Goal: Find contact information: Find contact information

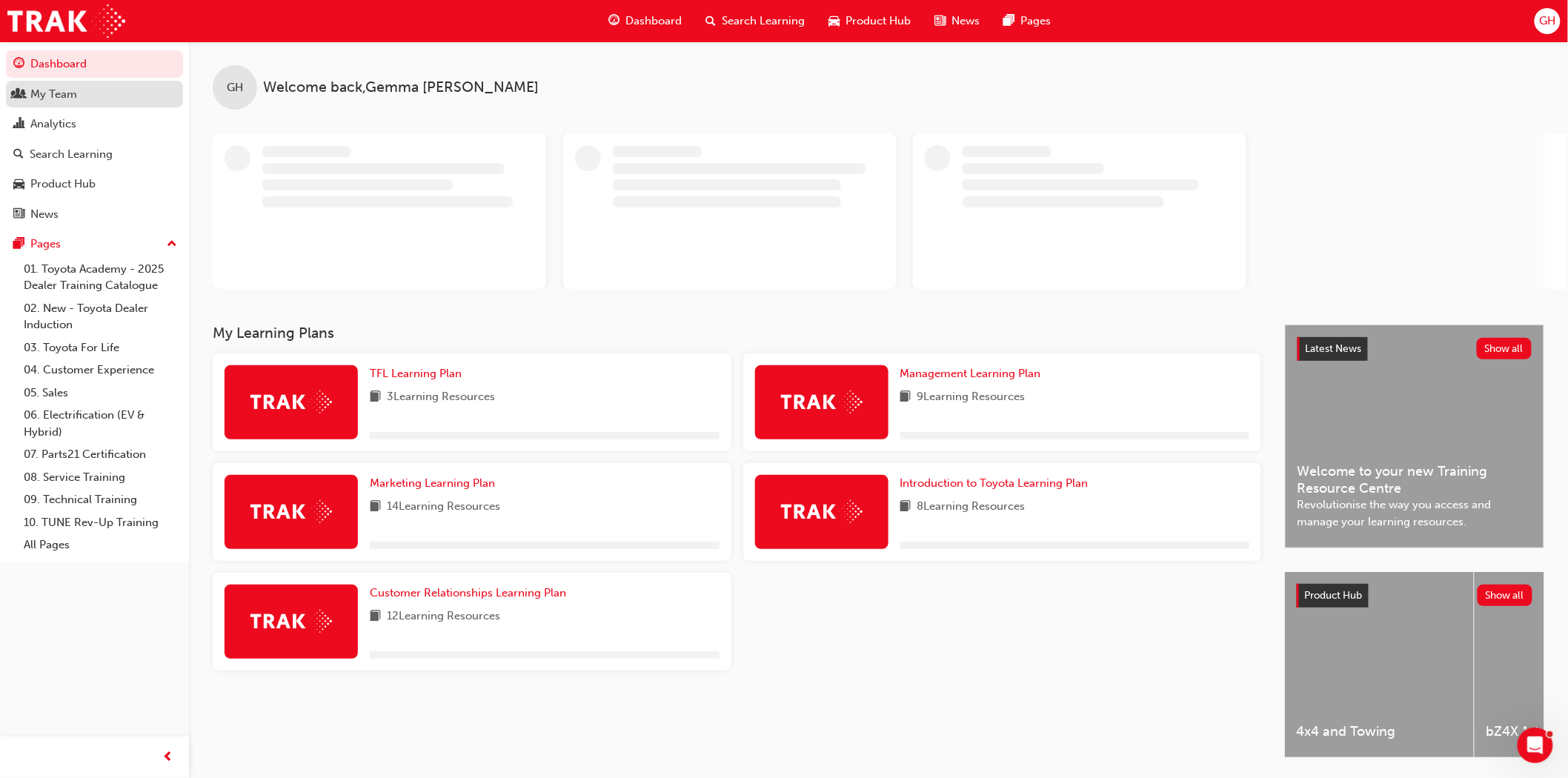
click at [70, 100] on div "My Team" at bounding box center [54, 95] width 47 height 17
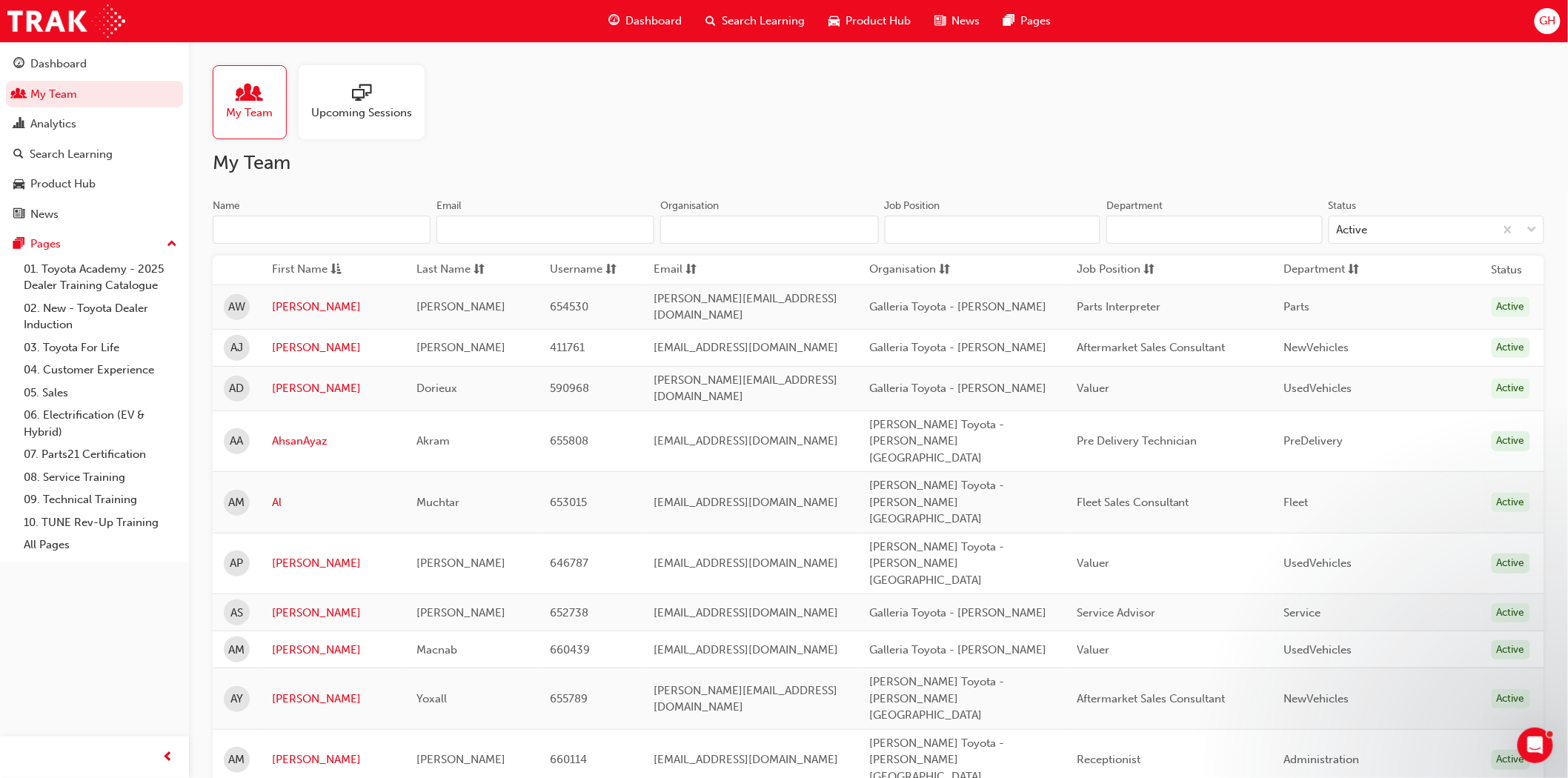
click at [309, 230] on input "Name" at bounding box center [322, 230] width 218 height 28
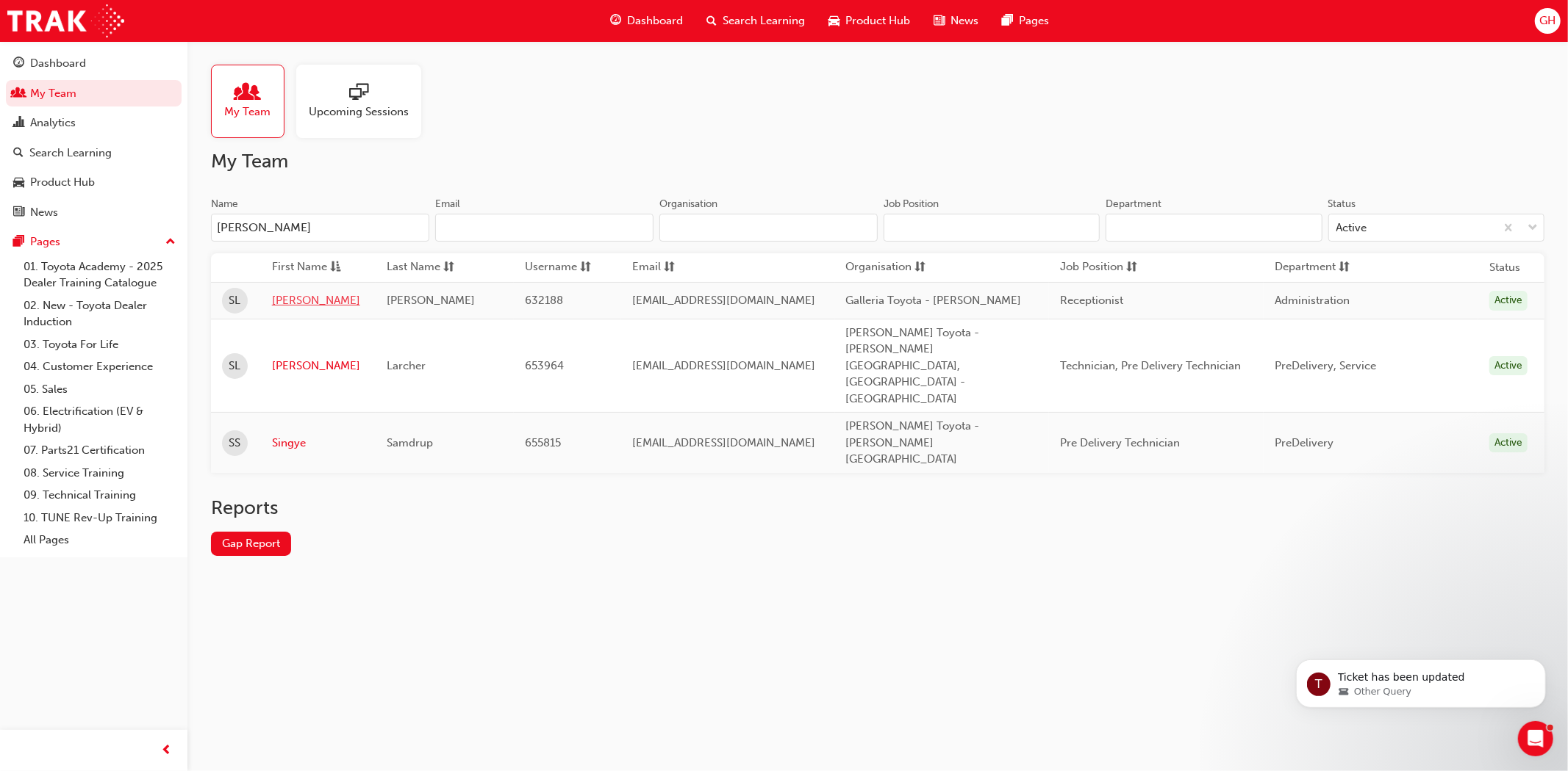
type input "[PERSON_NAME]"
click at [306, 299] on link "[PERSON_NAME]" at bounding box center [318, 301] width 92 height 17
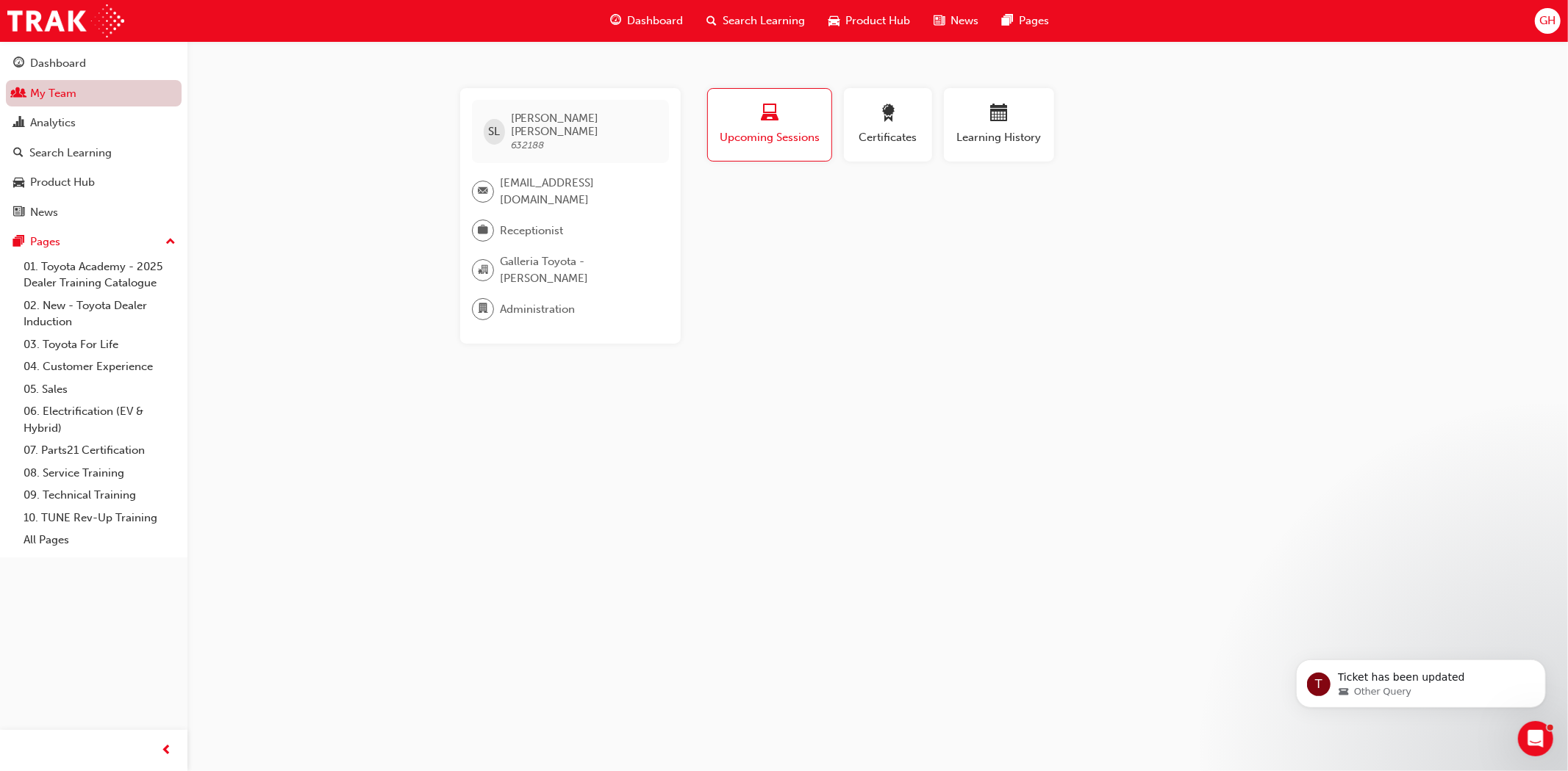
click at [60, 98] on link "My Team" at bounding box center [94, 93] width 176 height 27
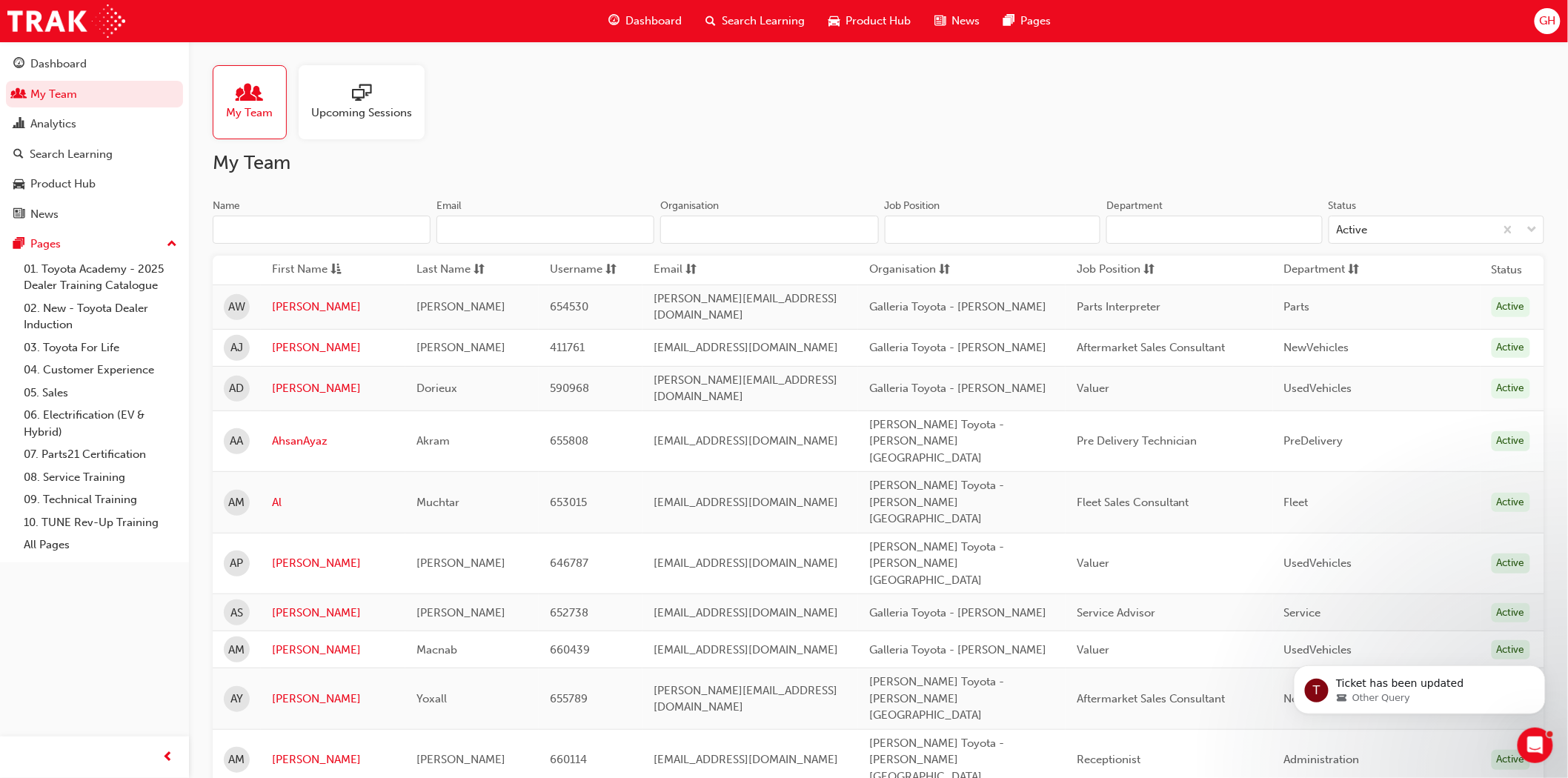
click at [302, 234] on input "Name" at bounding box center [322, 230] width 218 height 28
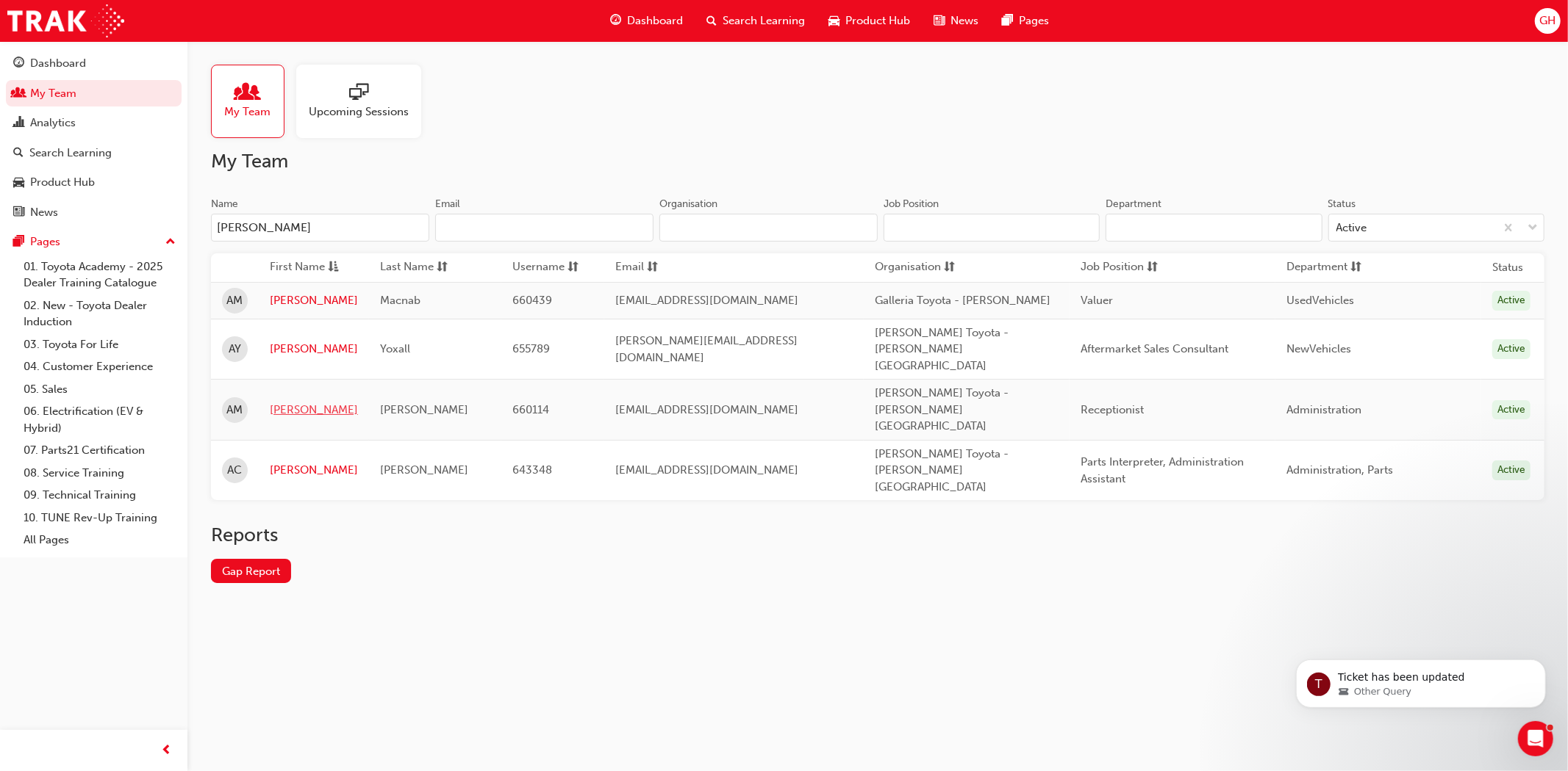
type input "[PERSON_NAME]"
click at [287, 402] on link "[PERSON_NAME]" at bounding box center [314, 411] width 88 height 17
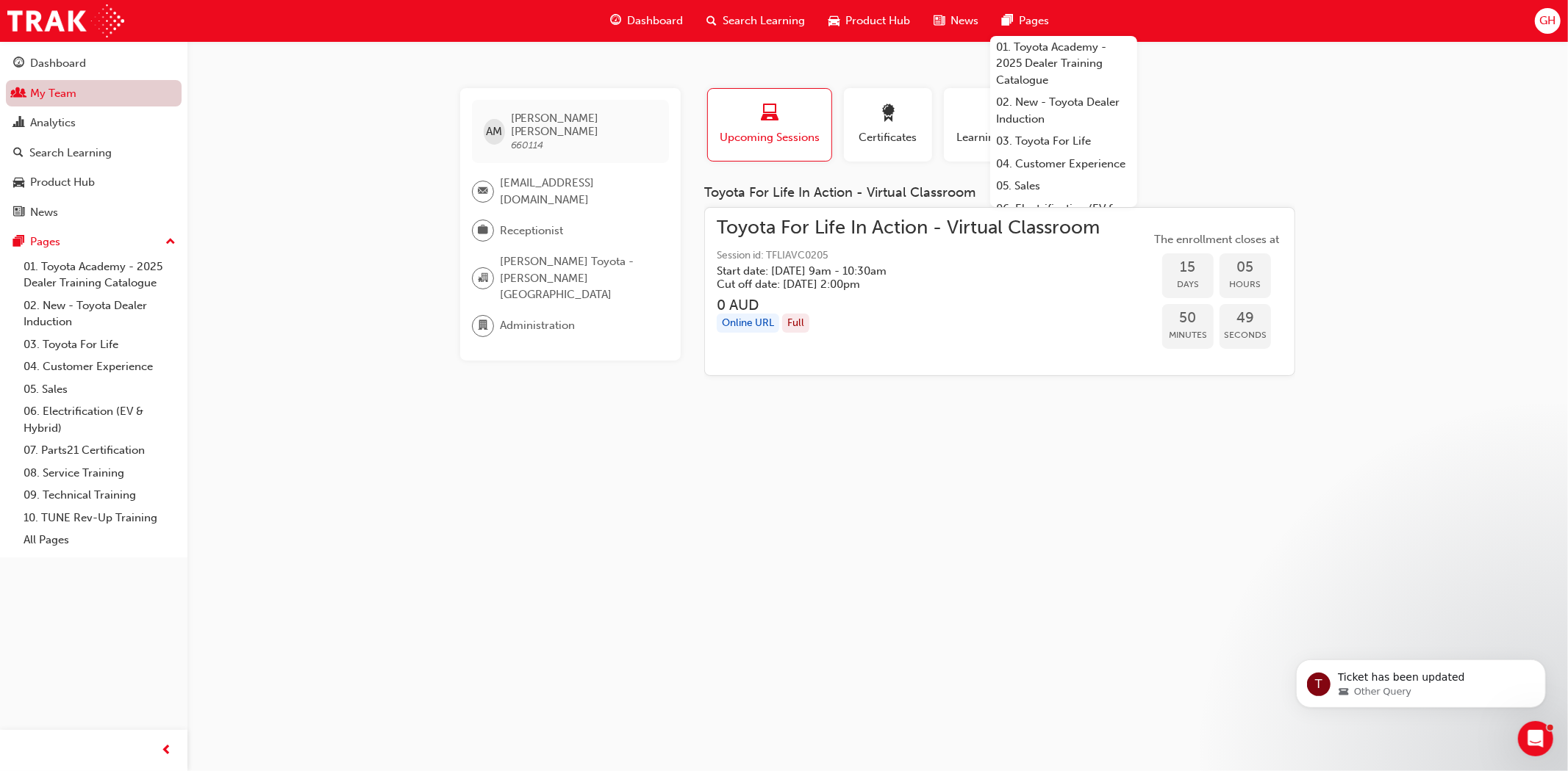
click at [56, 102] on link "My Team" at bounding box center [94, 93] width 176 height 27
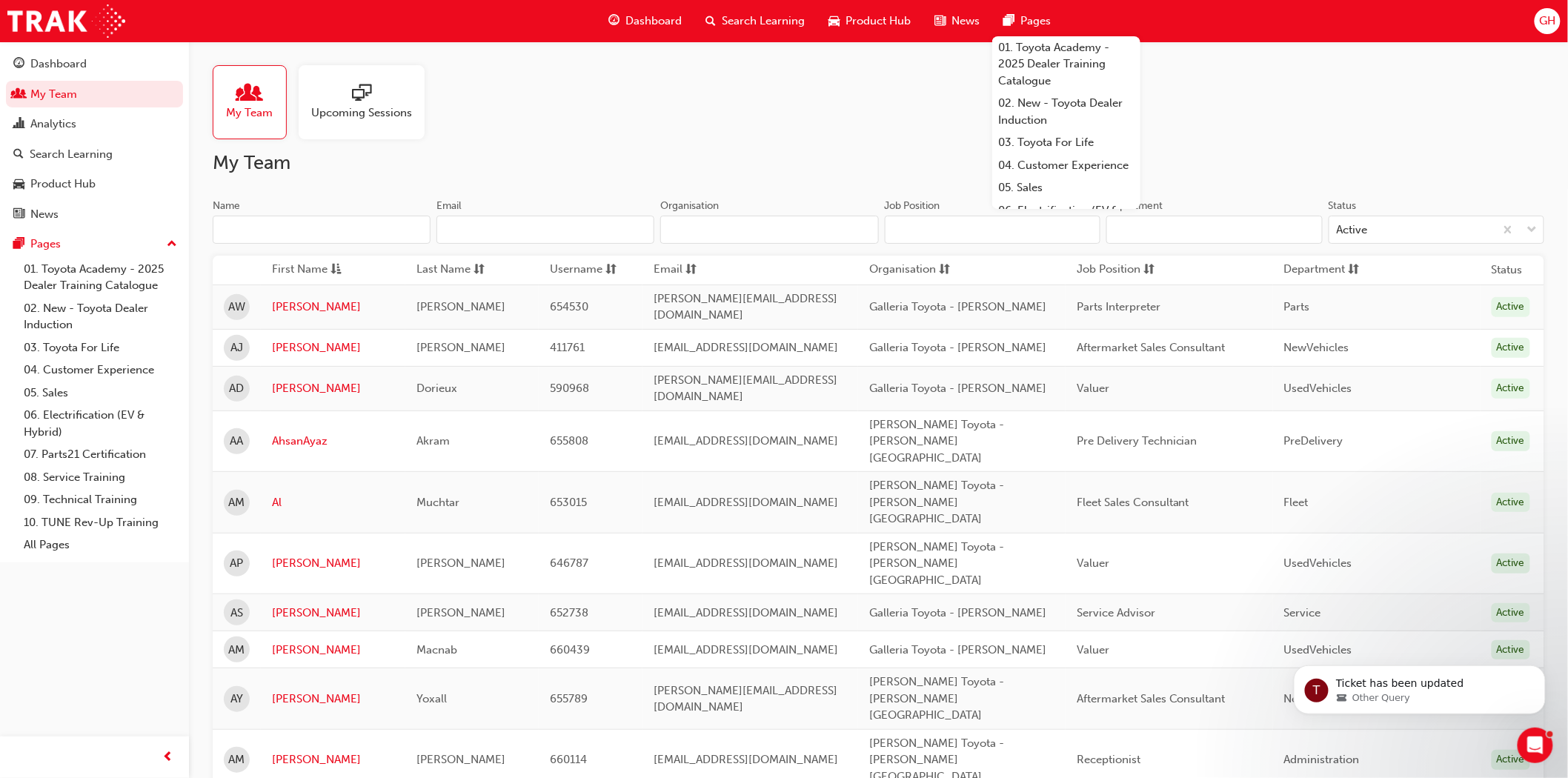
click at [284, 225] on input "Name" at bounding box center [322, 230] width 218 height 28
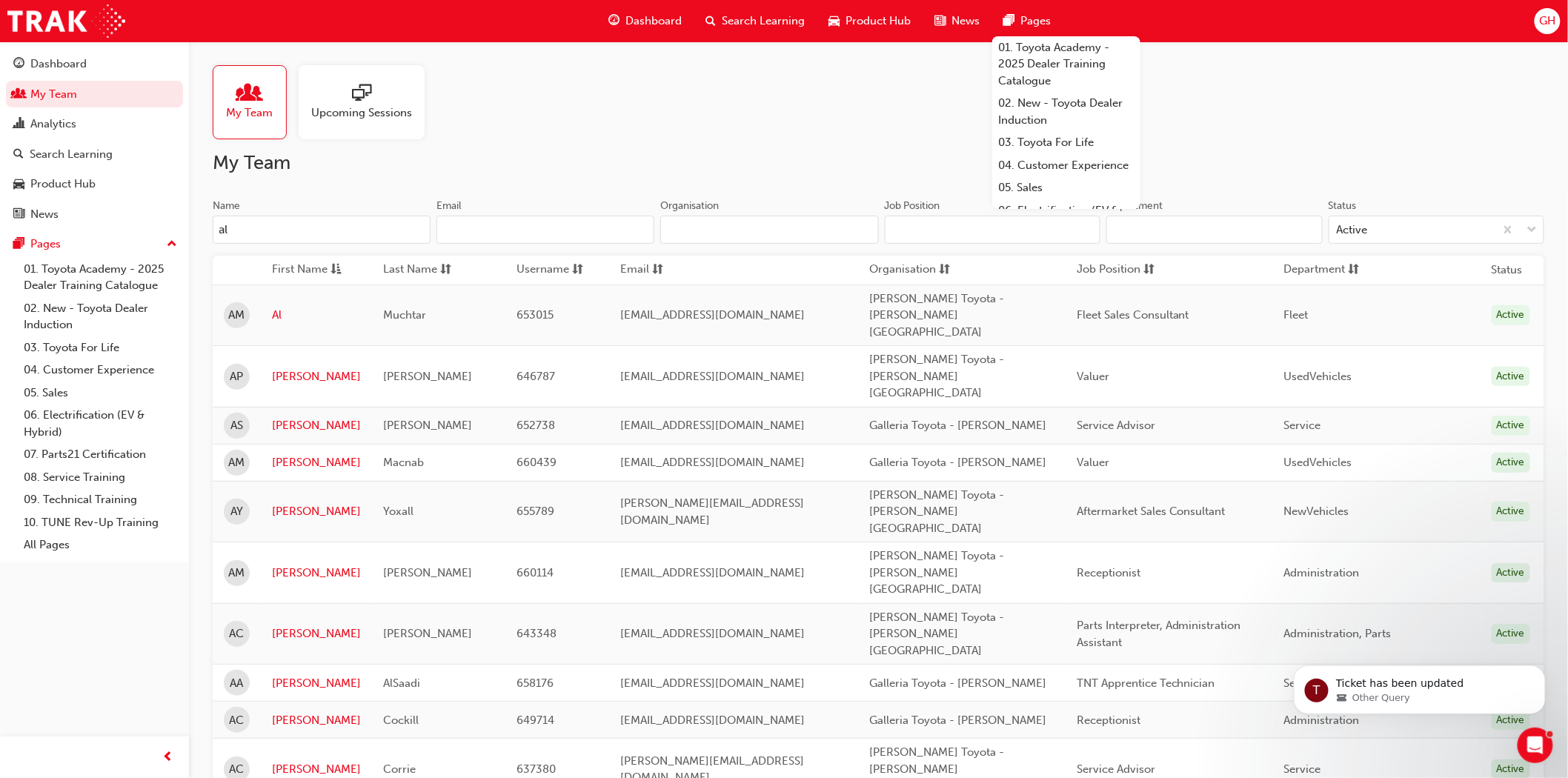
type input "ale"
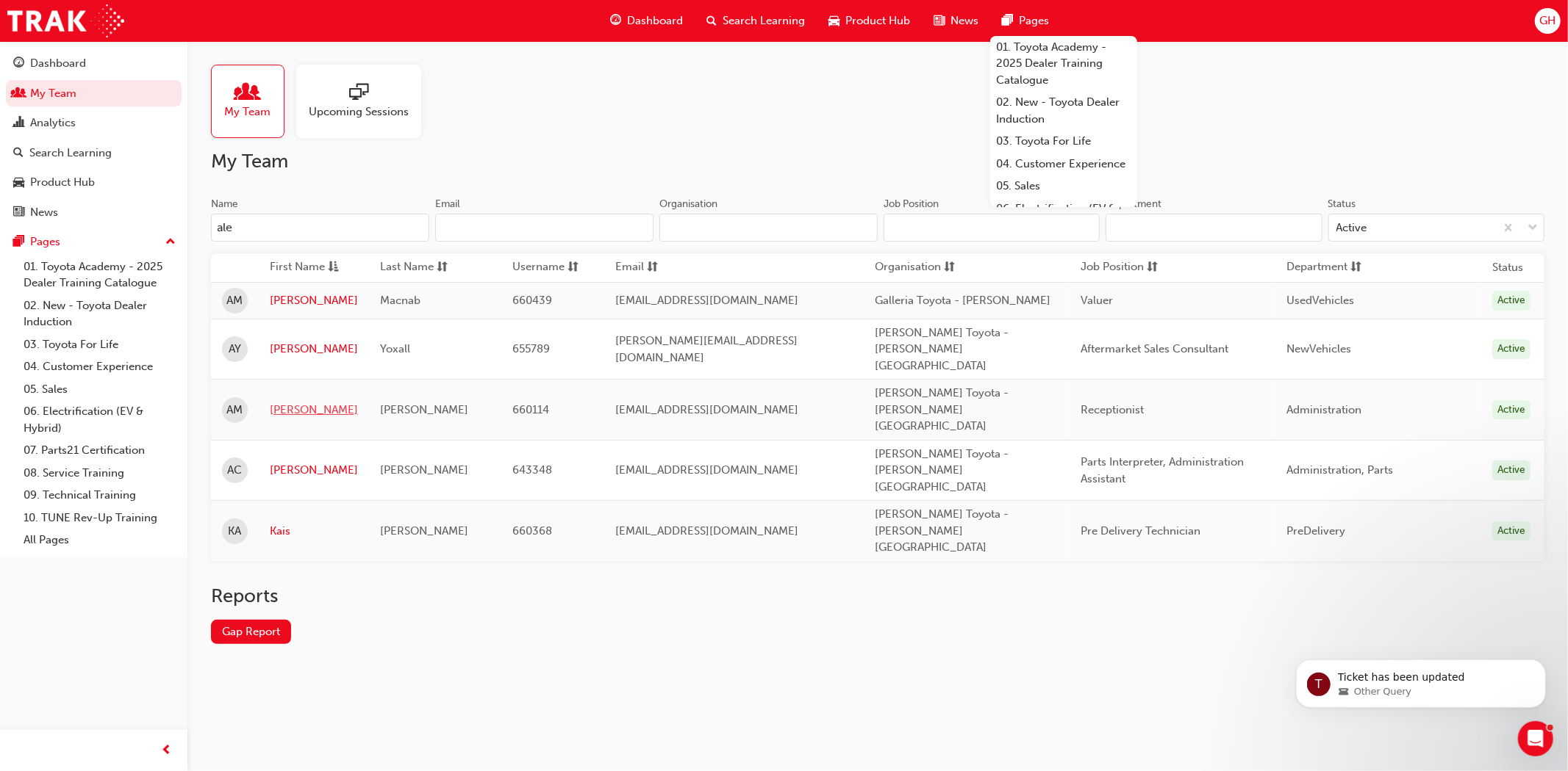
click at [289, 402] on link "[PERSON_NAME]" at bounding box center [314, 411] width 88 height 17
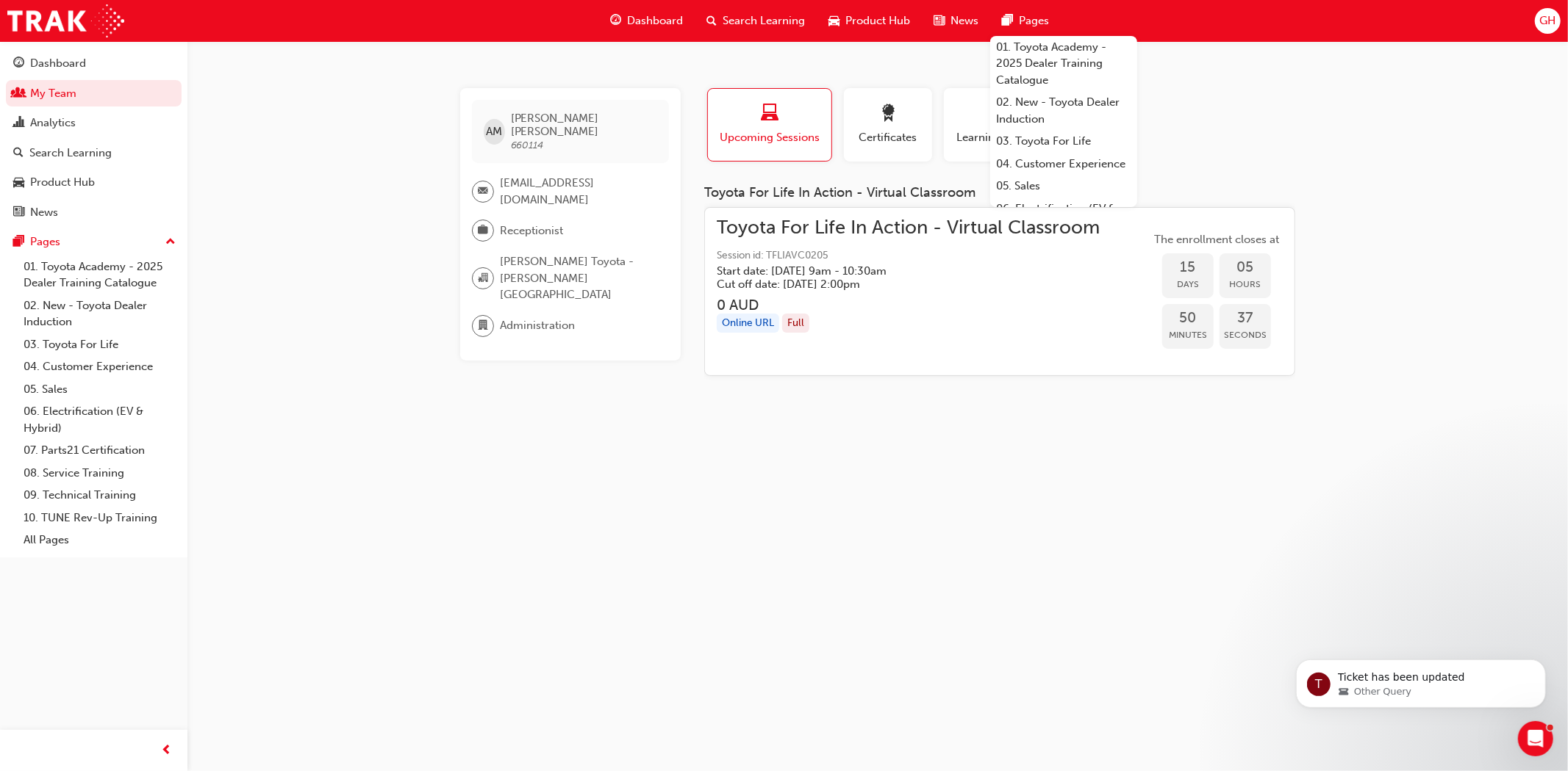
drag, startPoint x: 545, startPoint y: 188, endPoint x: 500, endPoint y: 173, distance: 47.4
click at [500, 175] on span "[EMAIL_ADDRESS][DOMAIN_NAME]" at bounding box center [578, 192] width 157 height 33
copy span "[EMAIL_ADDRESS][DOMAIN_NAME]"
click at [65, 96] on link "My Team" at bounding box center [94, 93] width 176 height 27
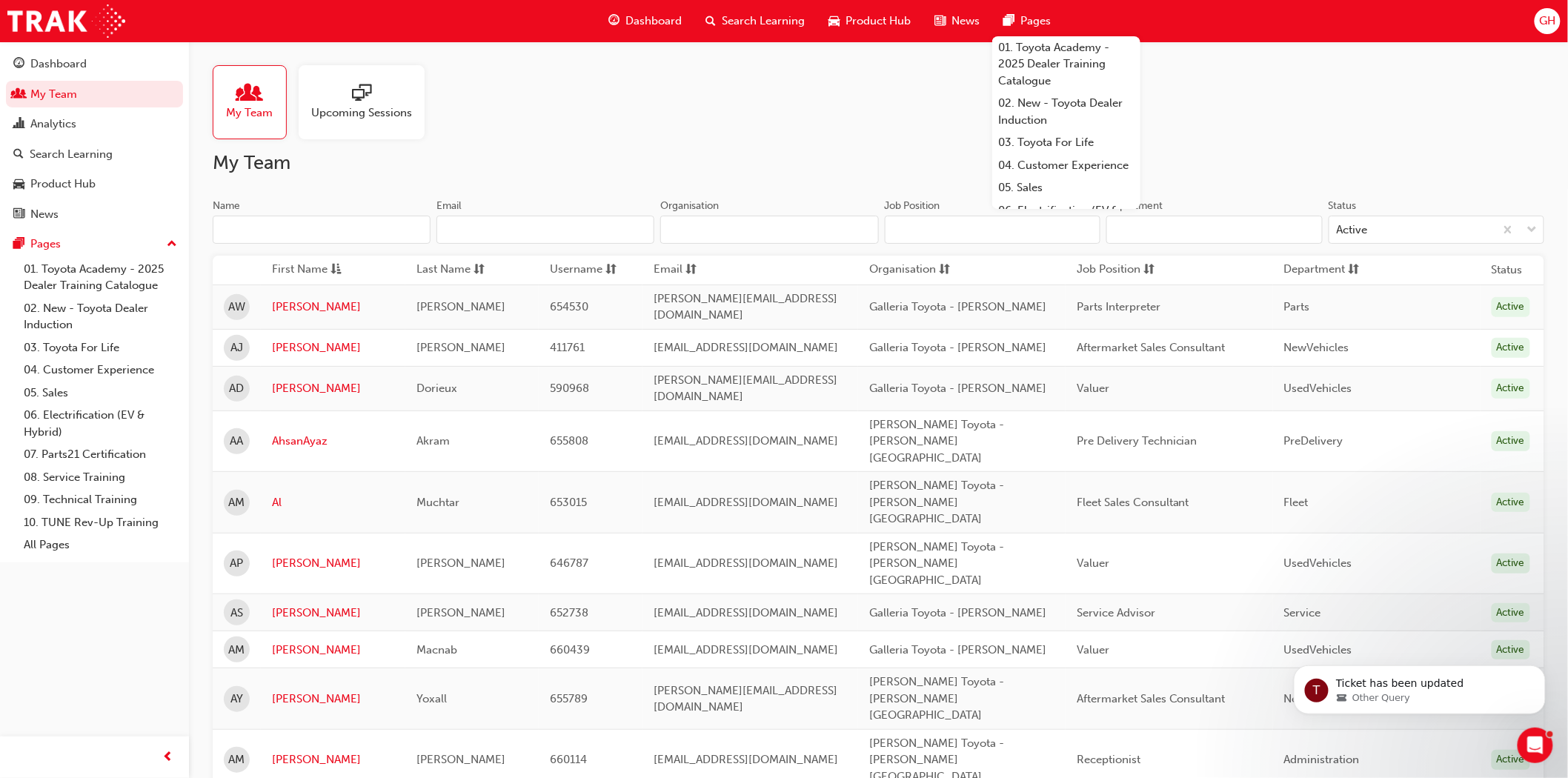
click at [277, 232] on input "Name" at bounding box center [322, 230] width 218 height 28
click at [262, 228] on input "Name" at bounding box center [322, 230] width 218 height 28
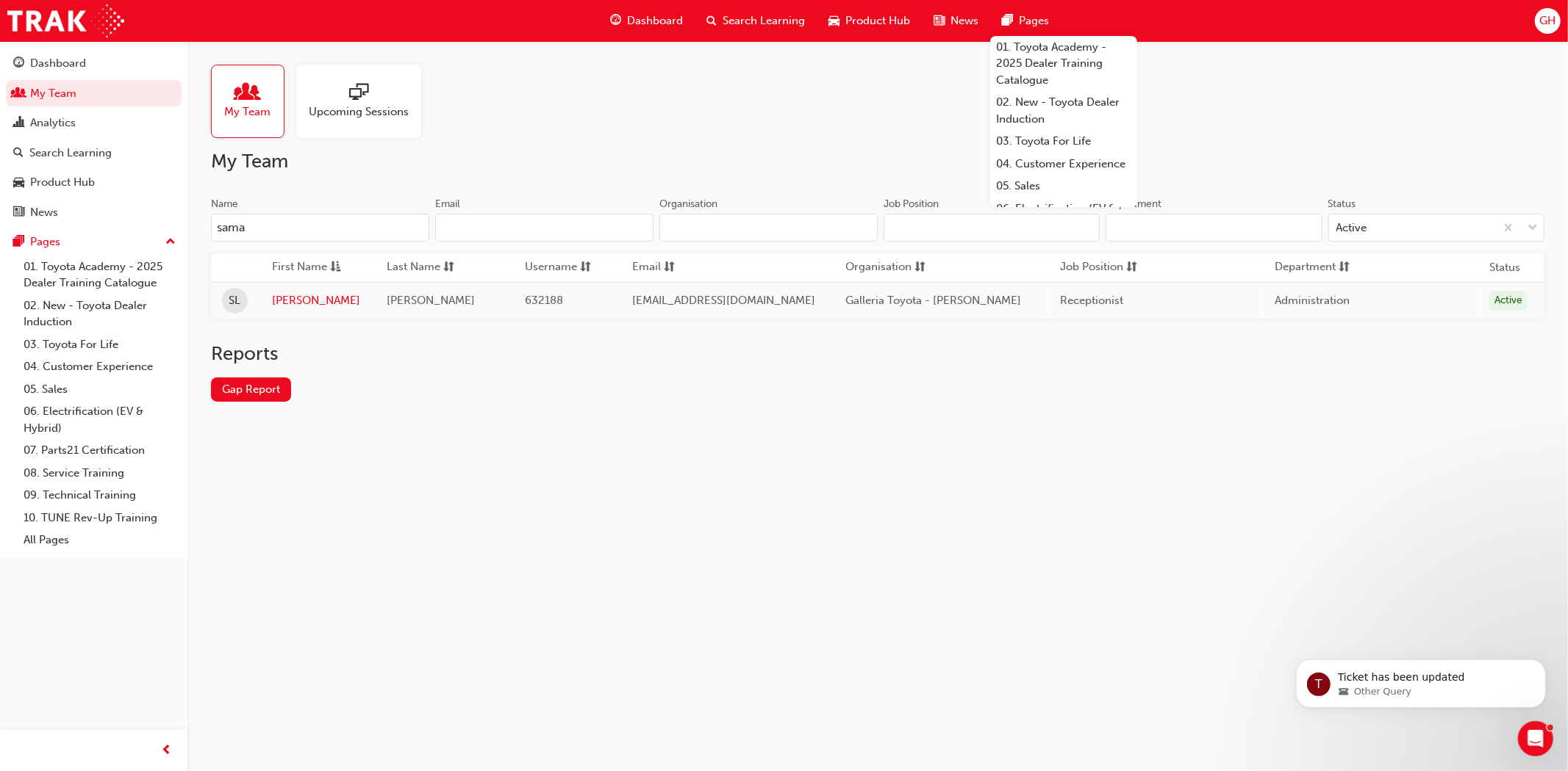
type input "sama"
drag, startPoint x: 812, startPoint y: 310, endPoint x: 623, endPoint y: 302, distance: 189.2
click at [623, 302] on td "[EMAIL_ADDRESS][DOMAIN_NAME]" at bounding box center [728, 300] width 214 height 37
copy span "[EMAIL_ADDRESS][DOMAIN_NAME]"
